Goal: Task Accomplishment & Management: Complete application form

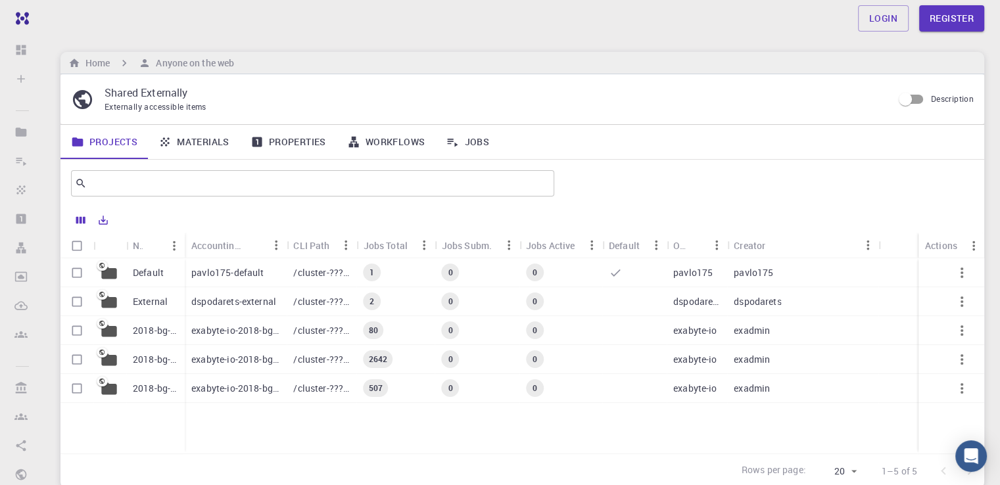
click at [151, 276] on p "Default" at bounding box center [148, 272] width 31 height 13
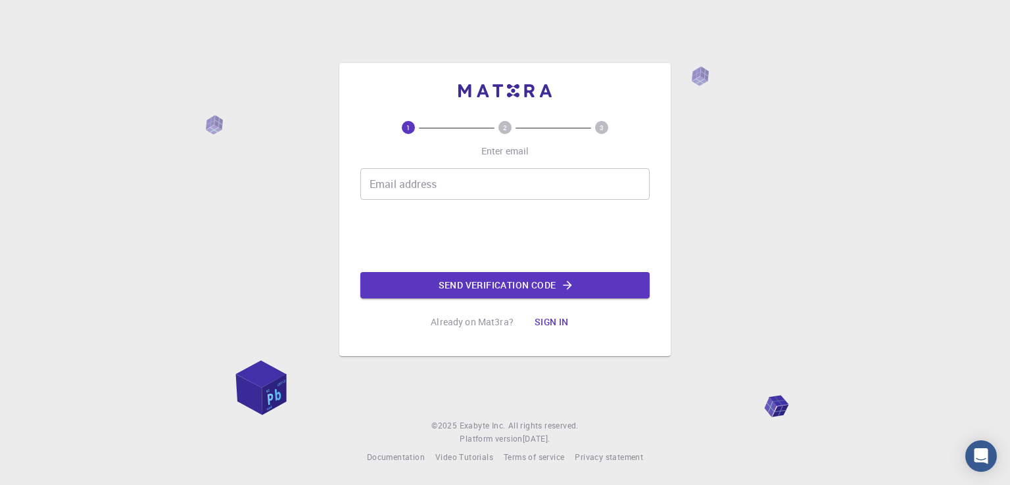
click at [426, 179] on div "Email address Email address" at bounding box center [504, 184] width 289 height 32
click at [449, 179] on input "Email address" at bounding box center [504, 184] width 289 height 32
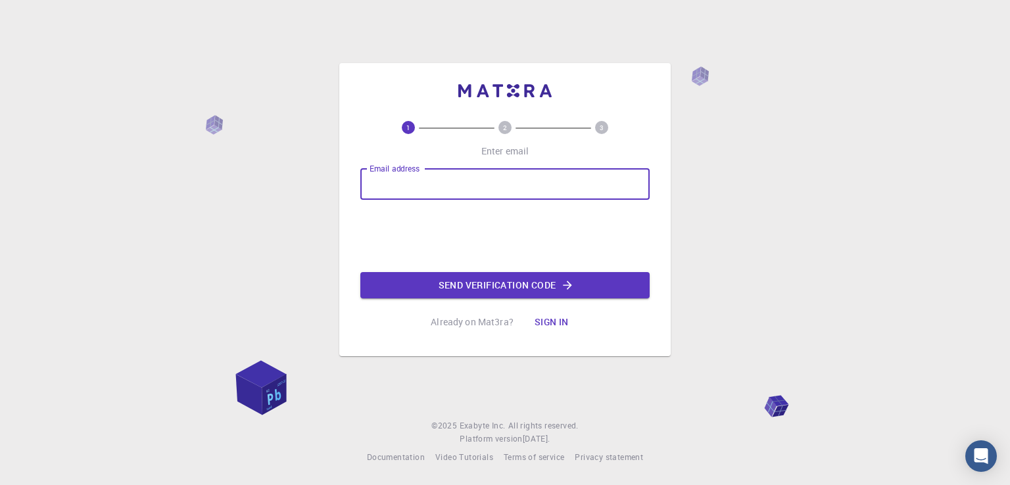
type input "[EMAIL_ADDRESS][DOMAIN_NAME]"
click at [458, 293] on button "Send verification code" at bounding box center [504, 285] width 289 height 26
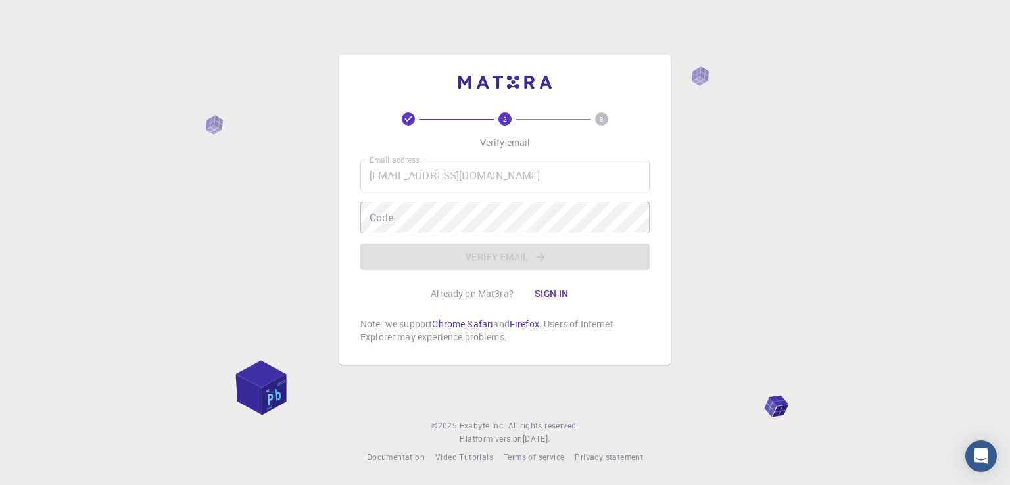
click at [466, 201] on div "Email address mahmoudkhaled1955@gmail.com Email address Code Code Verify email" at bounding box center [504, 215] width 289 height 110
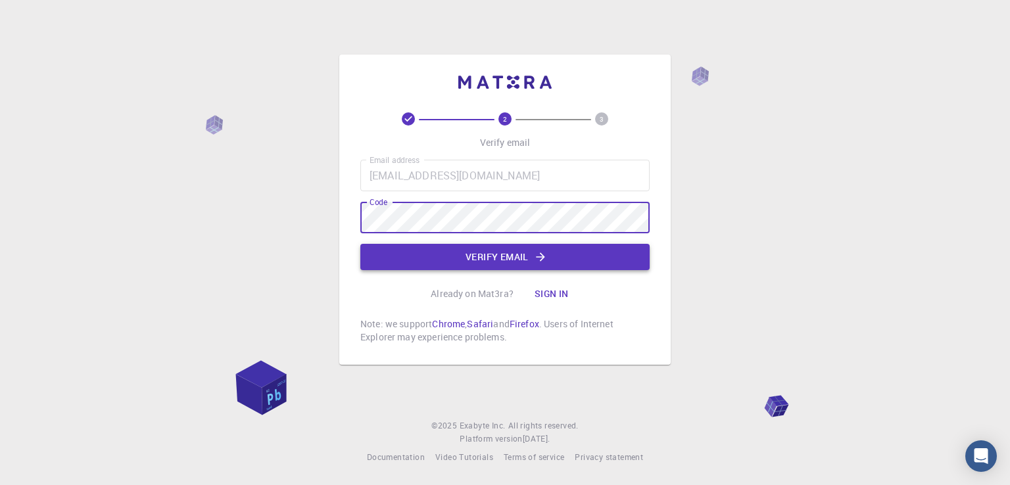
click at [488, 253] on button "Verify email" at bounding box center [504, 257] width 289 height 26
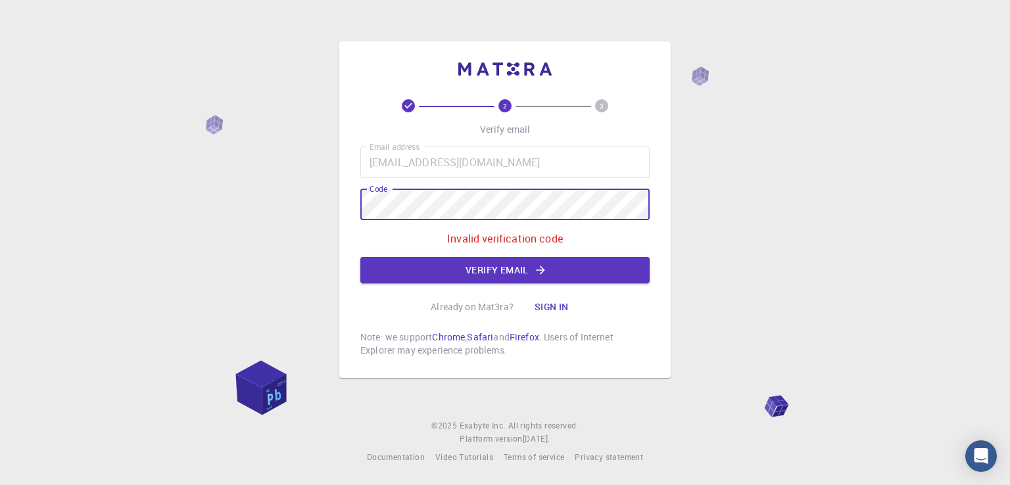
click at [429, 222] on div "Email address mahmoudkhaled1955@gmail.com Email address Code Code Invalid verif…" at bounding box center [504, 215] width 289 height 137
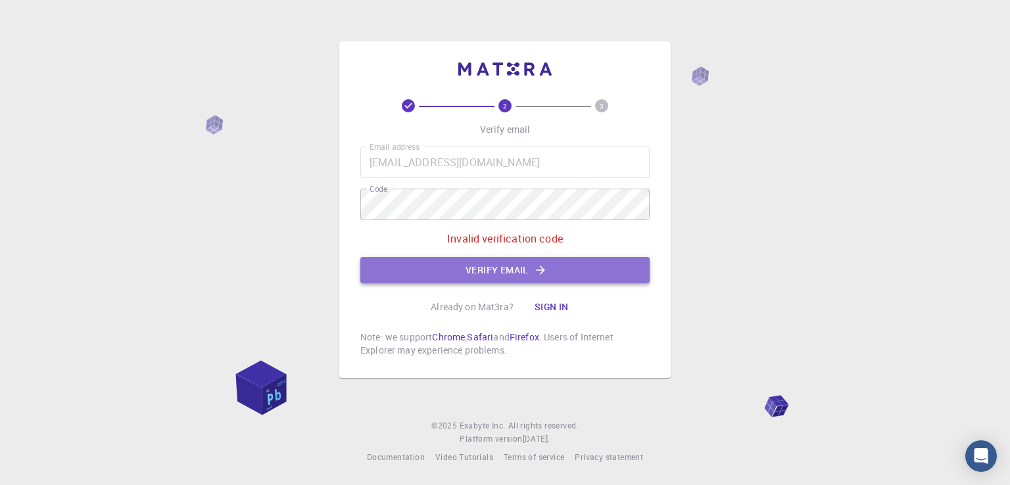
click at [495, 272] on button "Verify email" at bounding box center [504, 270] width 289 height 26
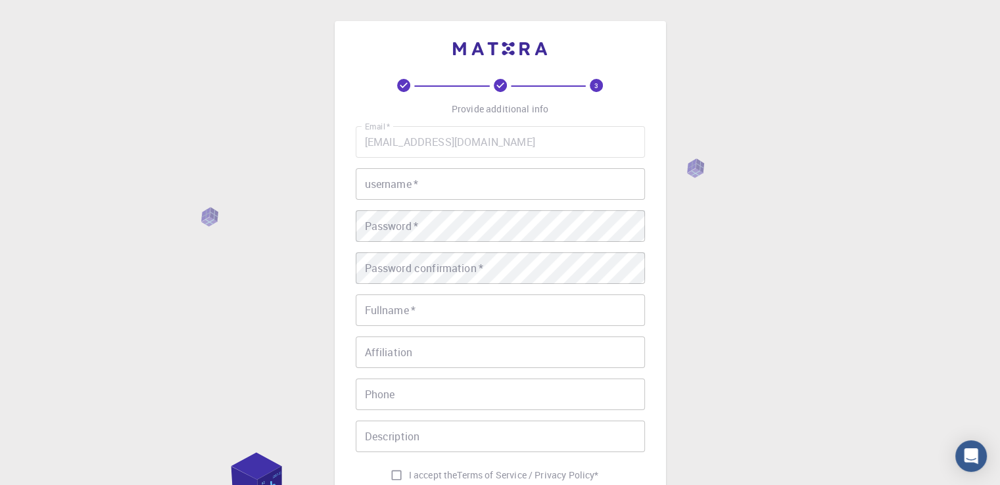
click at [441, 190] on input "username   *" at bounding box center [500, 184] width 289 height 32
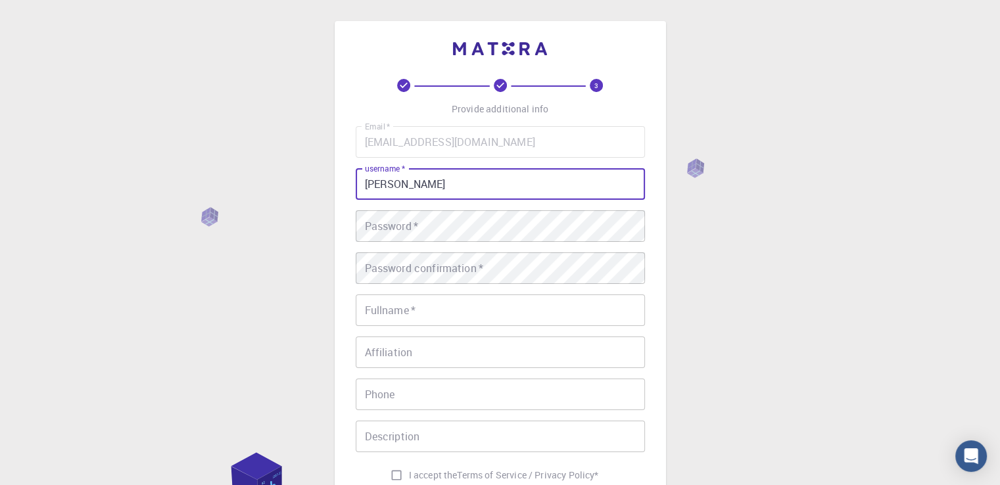
type input "Mahmoud Khaled"
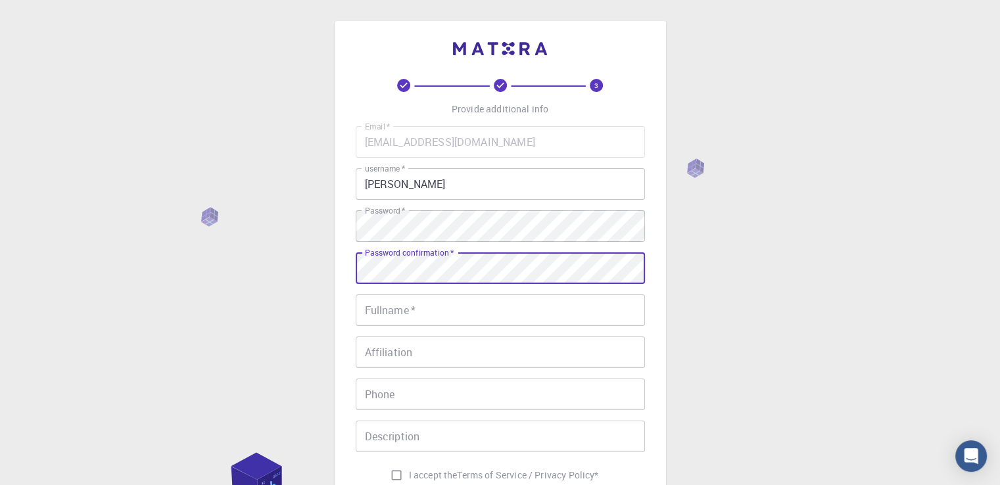
click at [460, 303] on input "Fullname   *" at bounding box center [500, 311] width 289 height 32
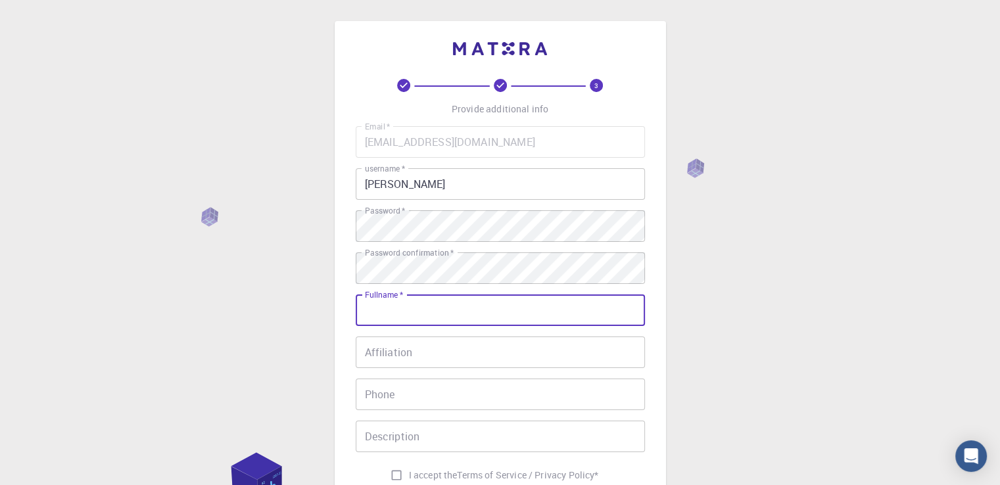
type input "Mahmoud Khaled Mohamed Kamel Ali Saleh"
type input "01117931982"
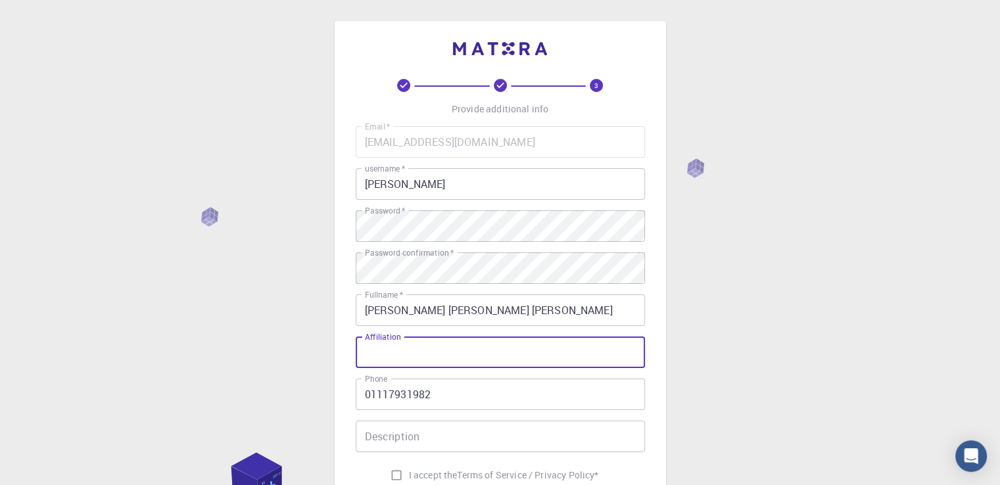
click at [439, 350] on input "Affiliation" at bounding box center [500, 353] width 289 height 32
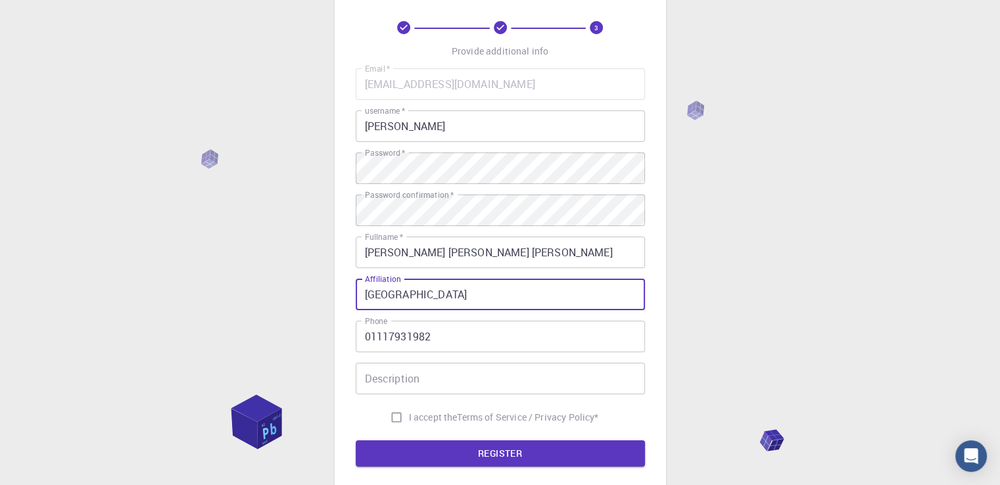
scroll to position [132, 0]
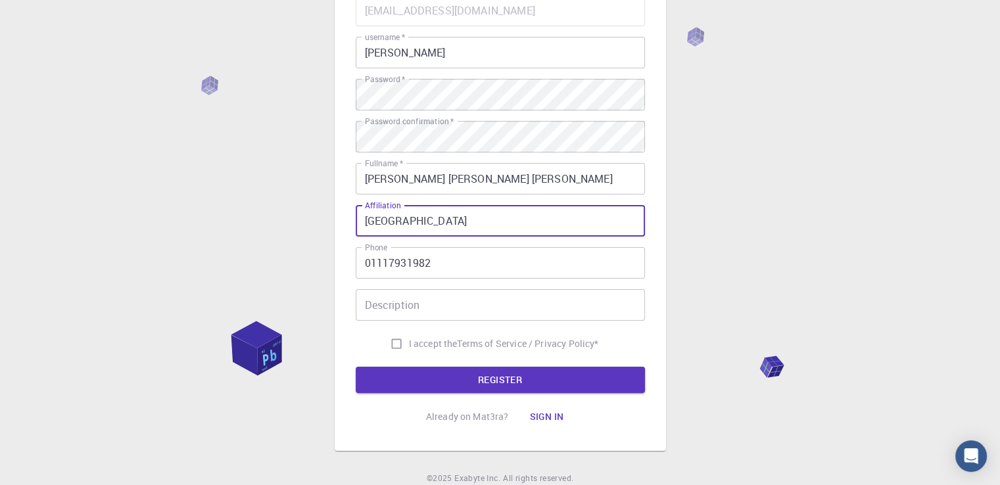
type input "Ain Shams University"
click at [395, 344] on input "I accept the Terms of Service / Privacy Policy *" at bounding box center [396, 343] width 25 height 25
checkbox input "true"
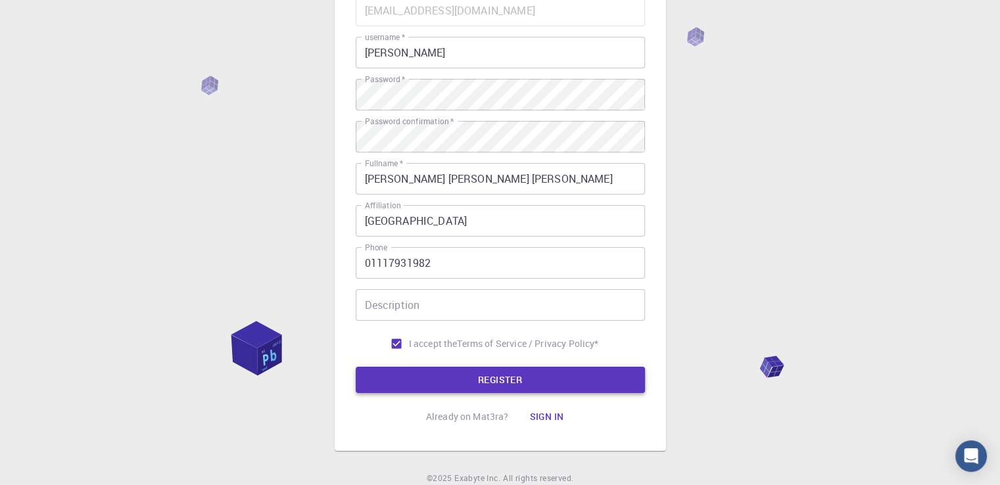
click at [428, 369] on button "REGISTER" at bounding box center [500, 380] width 289 height 26
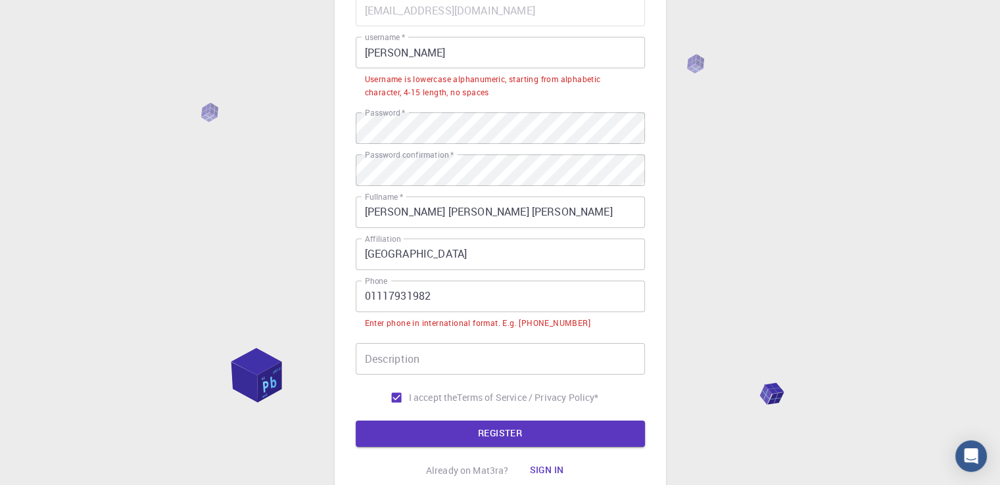
click at [416, 53] on input "Mahmoud Khaled" at bounding box center [500, 53] width 289 height 32
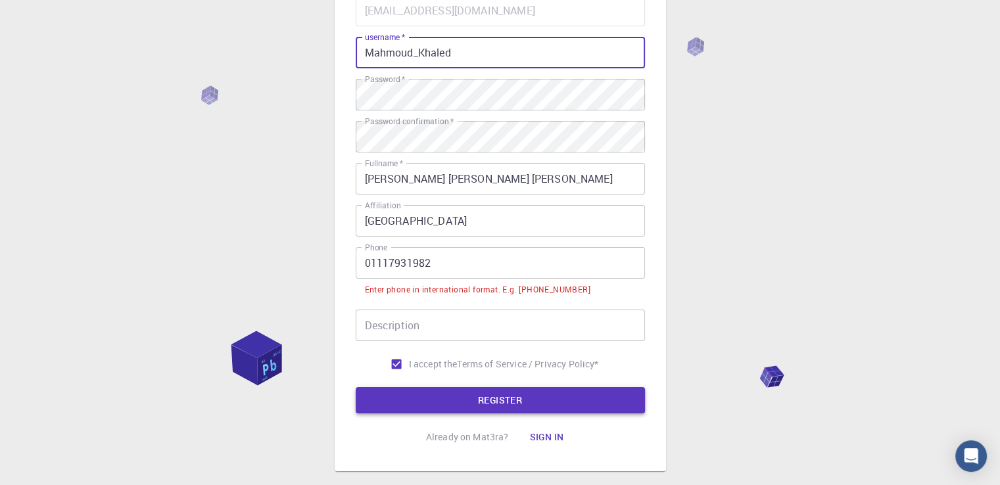
type input "Mahmoud_Khaled"
click at [581, 402] on button "REGISTER" at bounding box center [500, 400] width 289 height 26
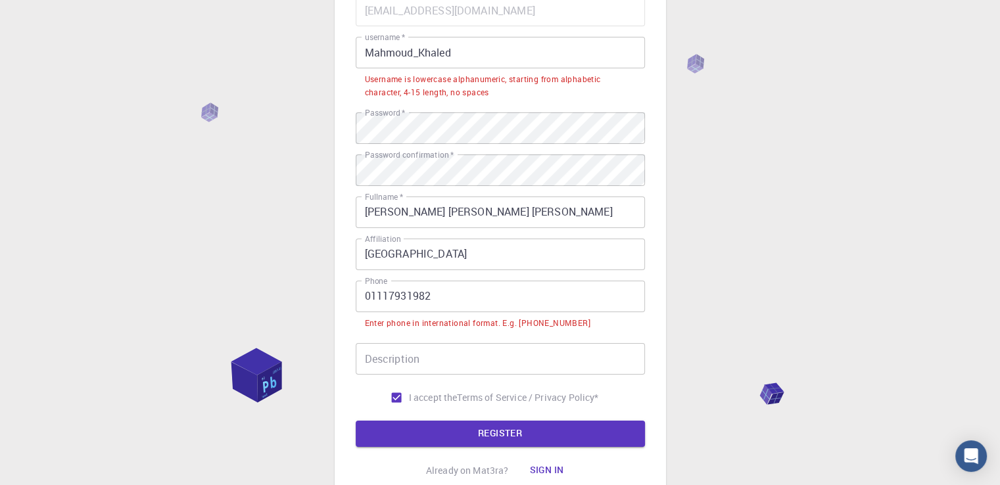
click at [362, 297] on input "01117931982" at bounding box center [500, 297] width 289 height 32
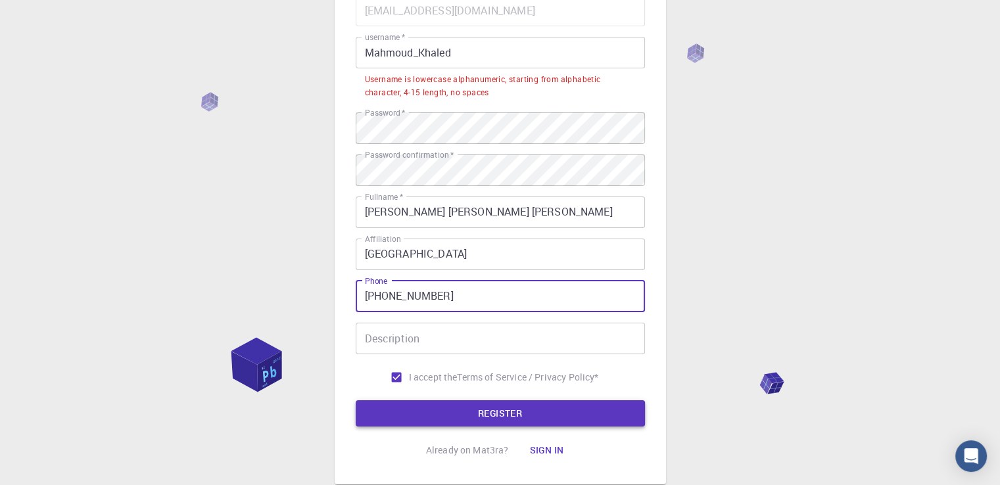
type input "+201117931982"
click at [585, 419] on button "REGISTER" at bounding box center [500, 414] width 289 height 26
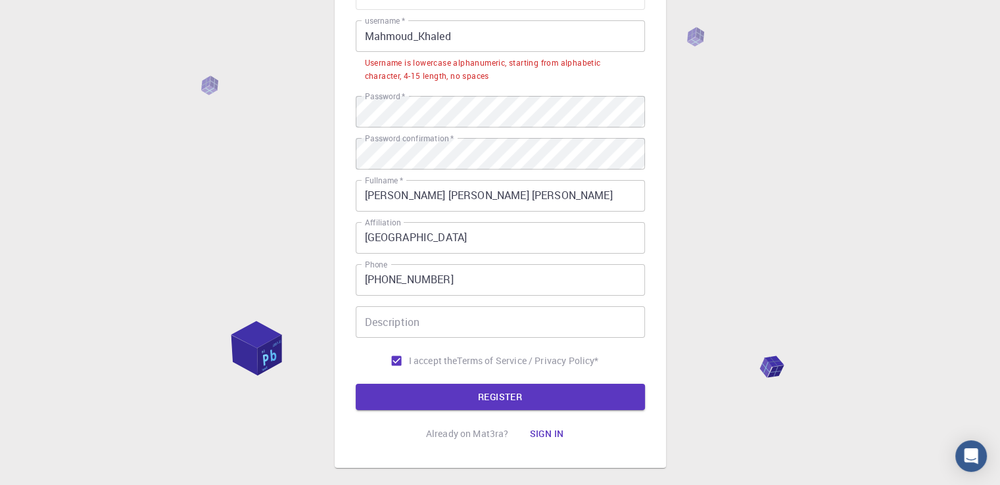
scroll to position [218, 0]
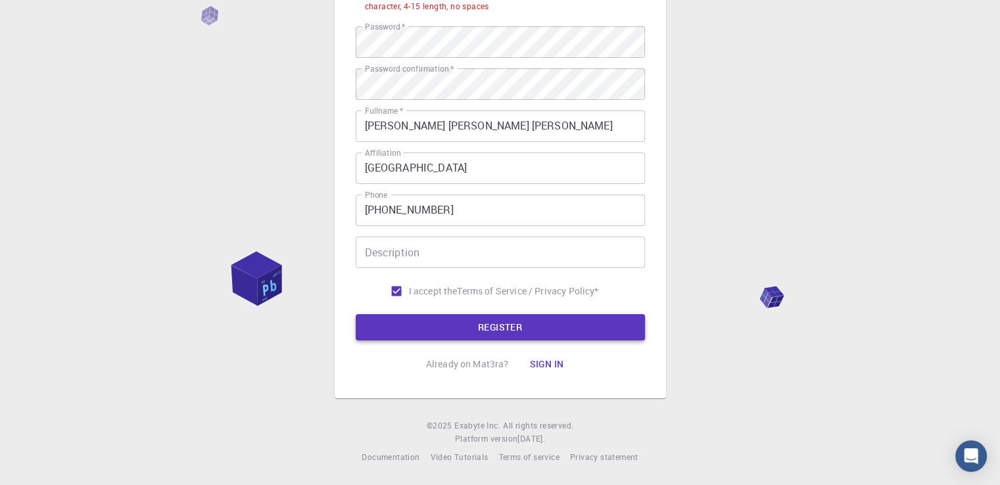
click at [484, 332] on button "REGISTER" at bounding box center [500, 327] width 289 height 26
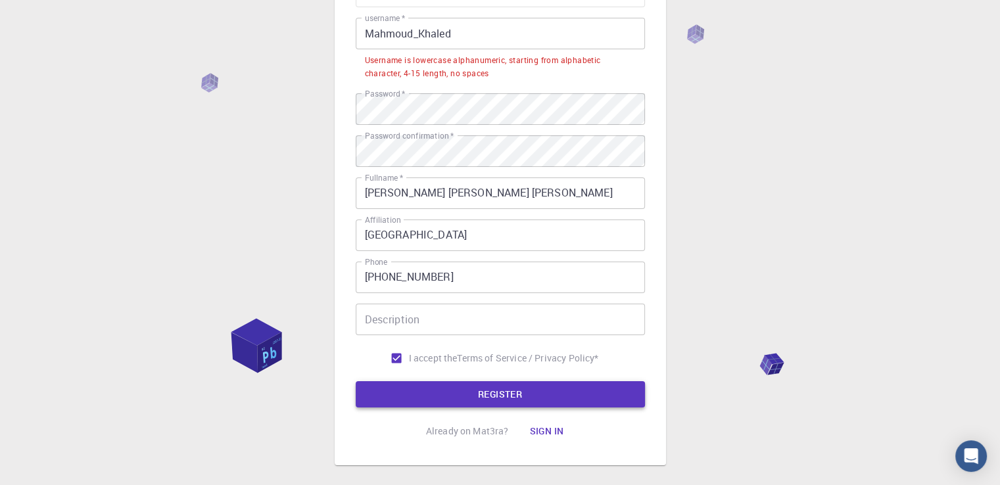
scroll to position [86, 0]
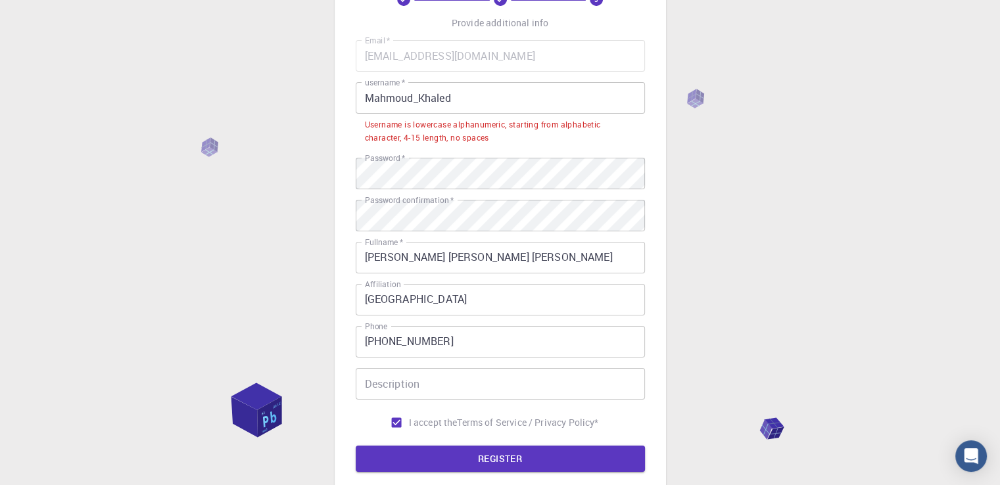
click at [372, 101] on input "Mahmoud_Khaled" at bounding box center [500, 98] width 289 height 32
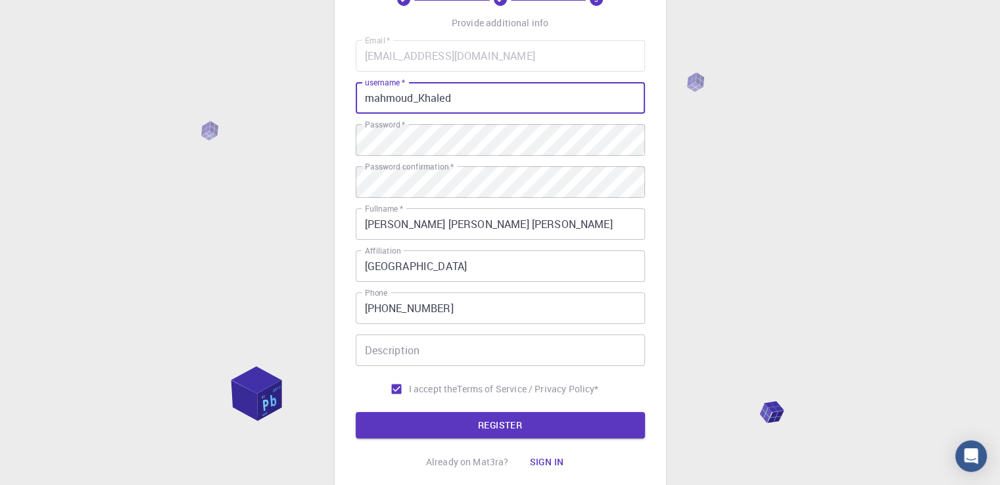
click at [422, 103] on input "mahmoud_Khaled" at bounding box center [500, 98] width 289 height 32
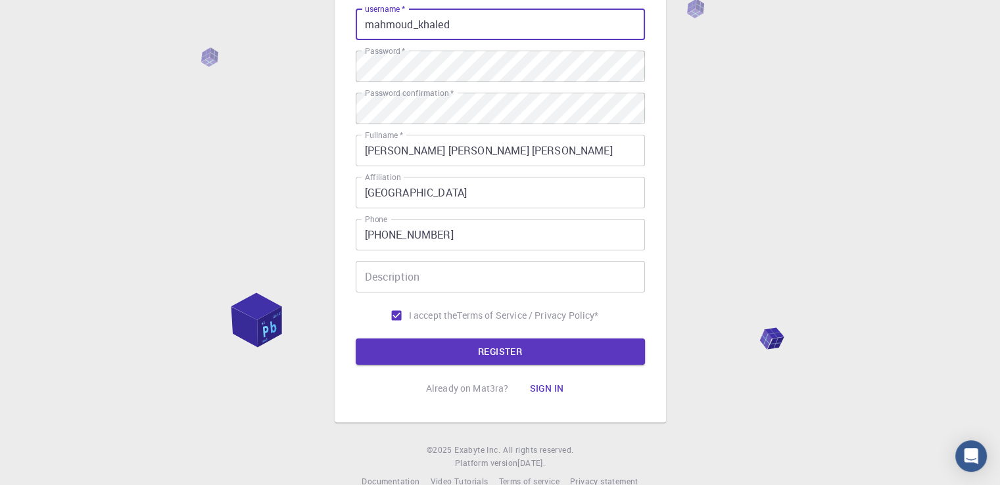
scroll to position [184, 0]
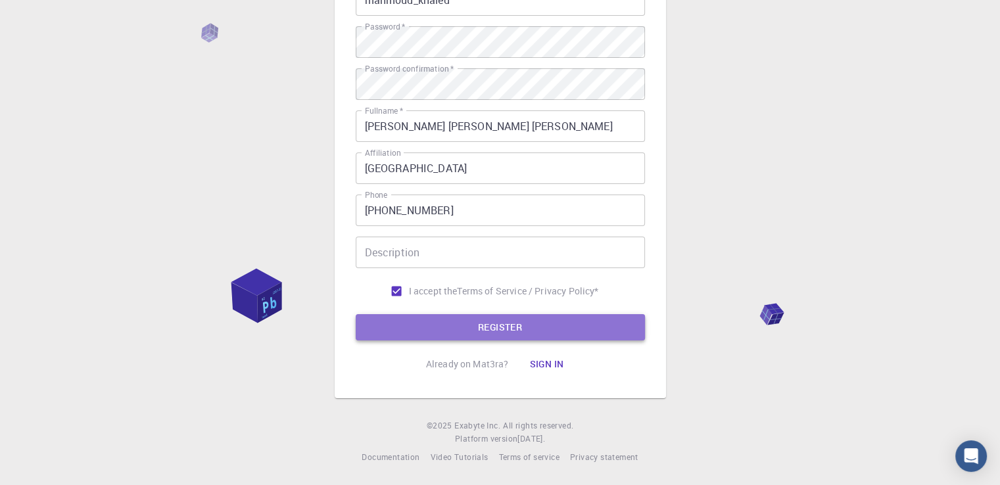
click at [552, 318] on button "REGISTER" at bounding box center [500, 327] width 289 height 26
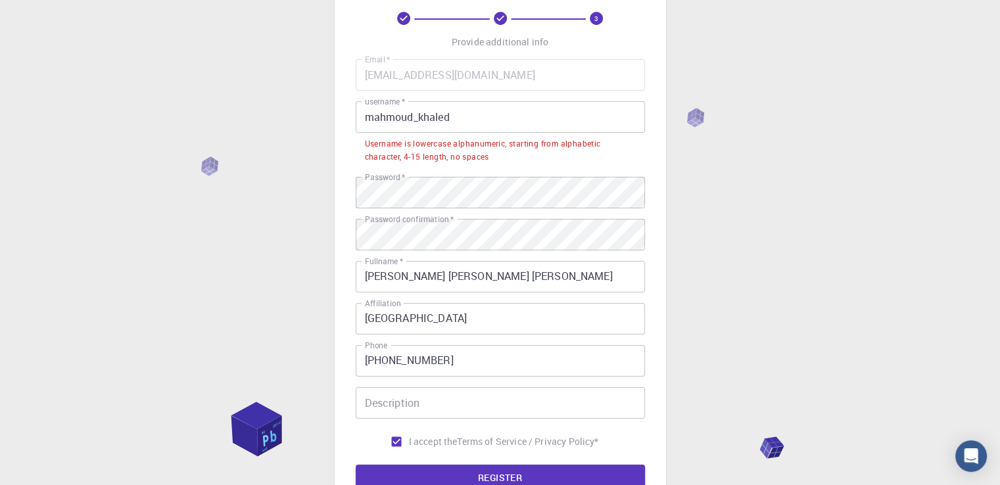
scroll to position [53, 0]
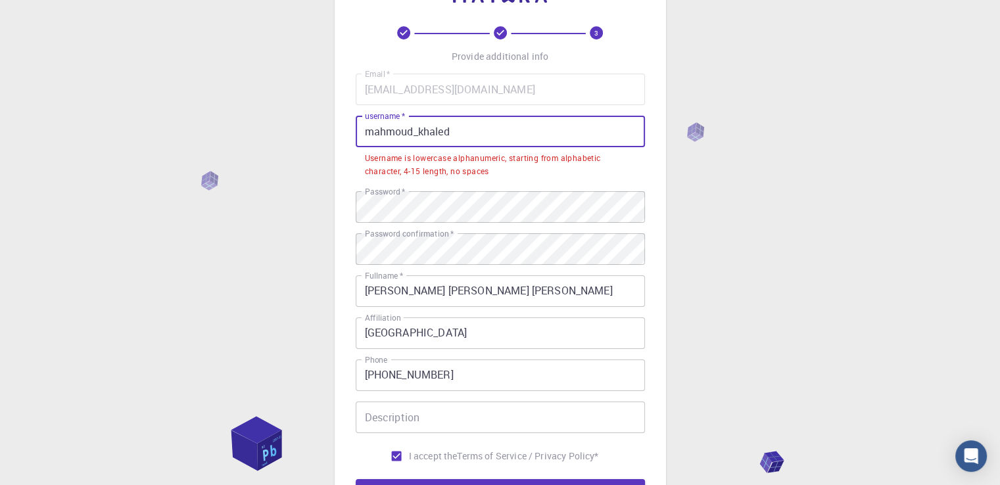
drag, startPoint x: 463, startPoint y: 132, endPoint x: 412, endPoint y: 135, distance: 50.7
click at [412, 135] on input "mahmoud_khaled" at bounding box center [500, 132] width 289 height 32
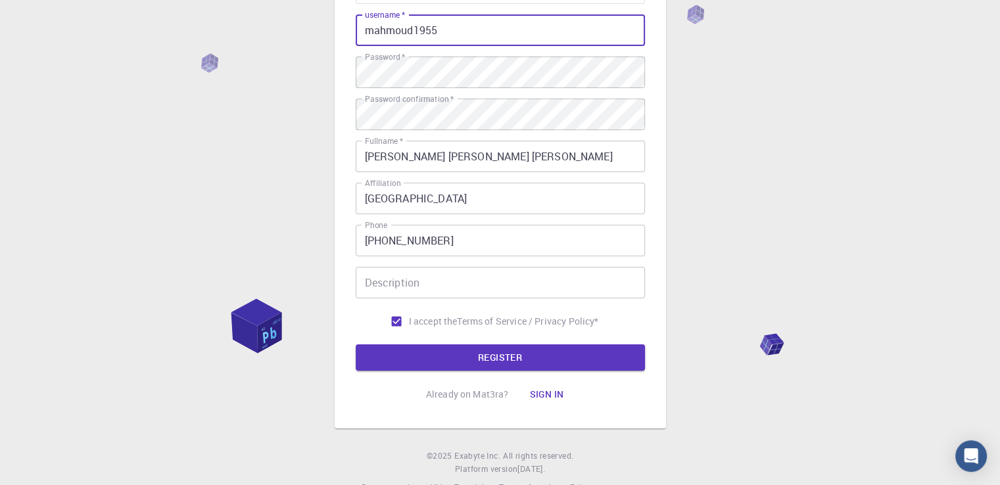
scroll to position [184, 0]
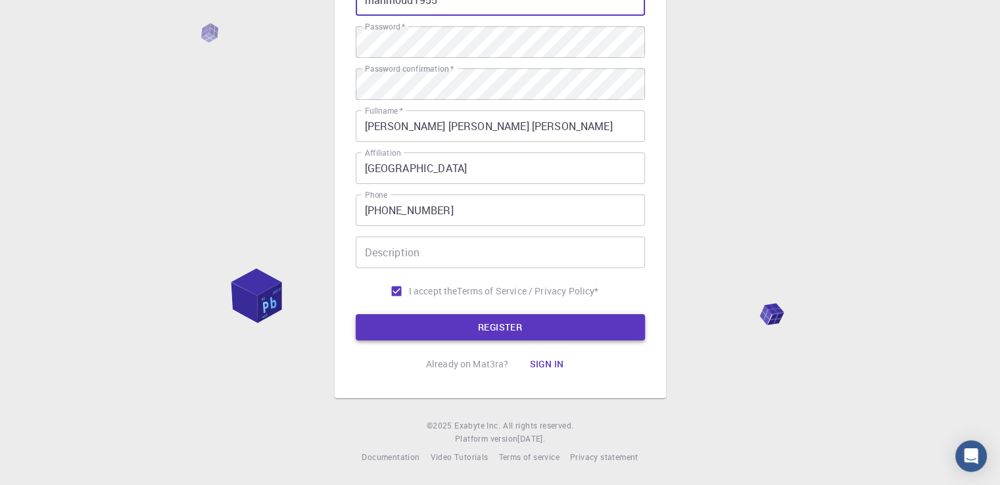
type input "mahmoud1955"
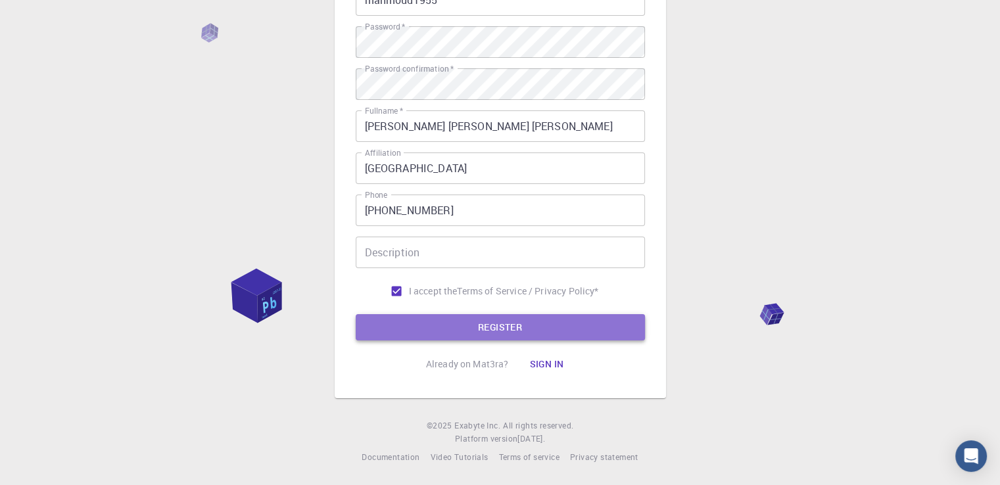
click at [492, 329] on button "REGISTER" at bounding box center [500, 327] width 289 height 26
